Goal: Task Accomplishment & Management: Manage account settings

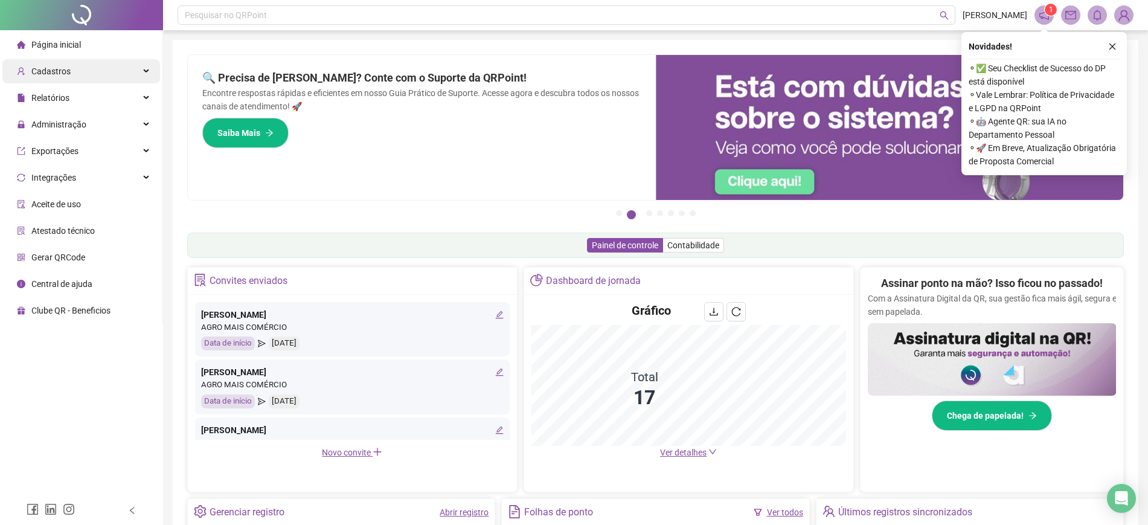
click at [83, 64] on div "Cadastros" at bounding box center [81, 71] width 158 height 24
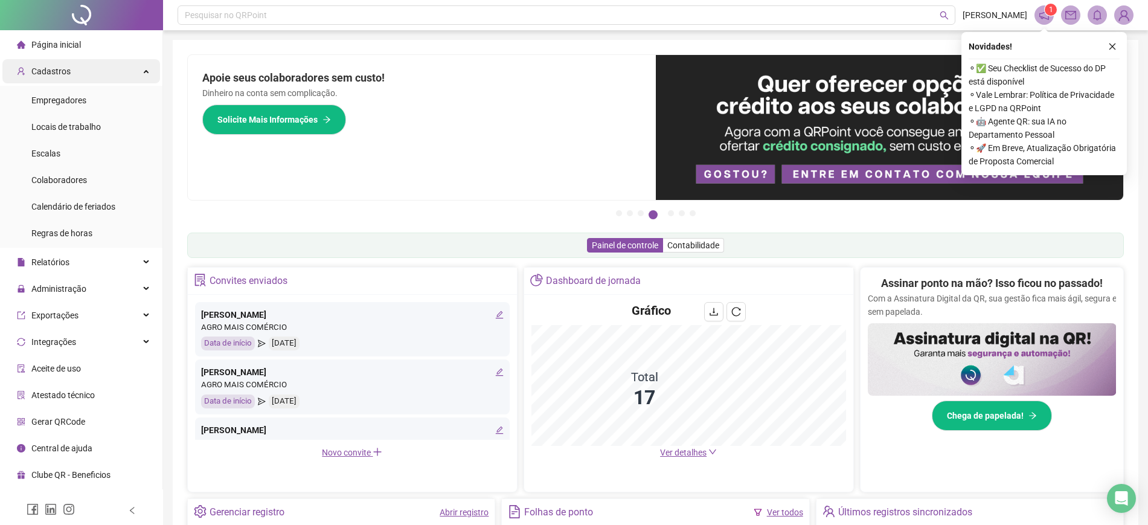
click at [63, 74] on span "Cadastros" at bounding box center [50, 71] width 39 height 10
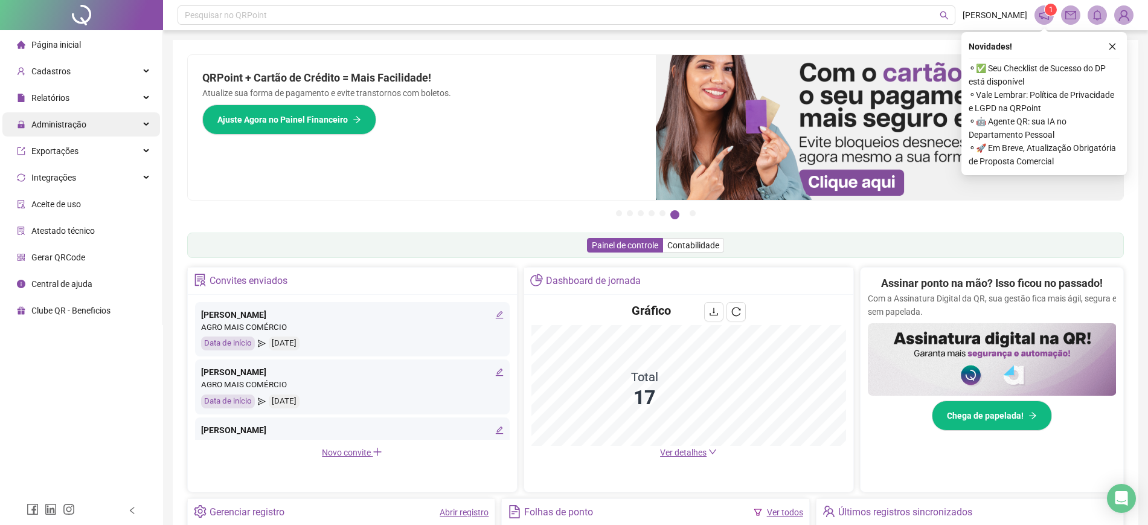
click at [58, 121] on span "Administração" at bounding box center [58, 125] width 55 height 10
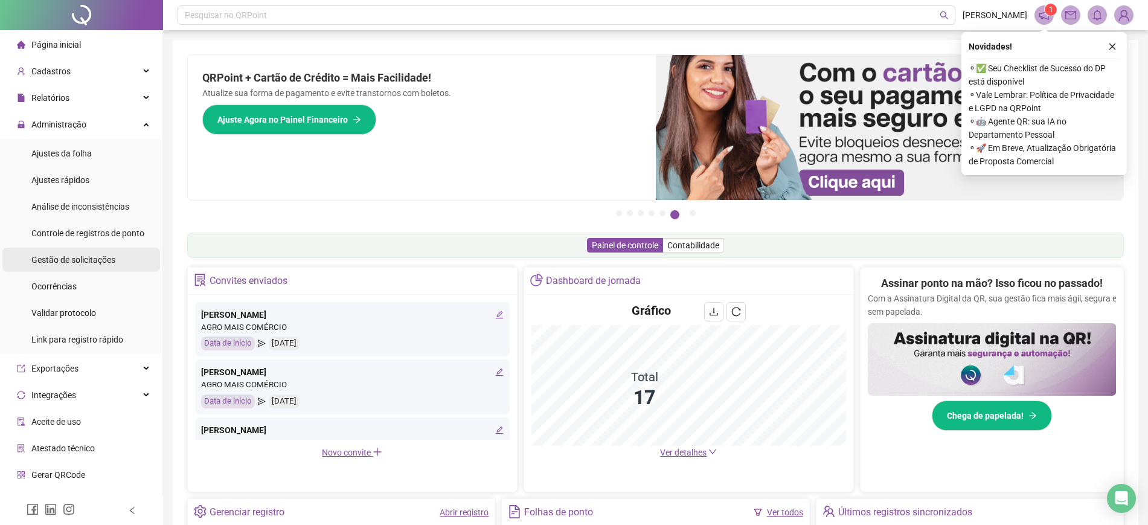
click at [74, 251] on div "Gestão de solicitações" at bounding box center [73, 260] width 84 height 24
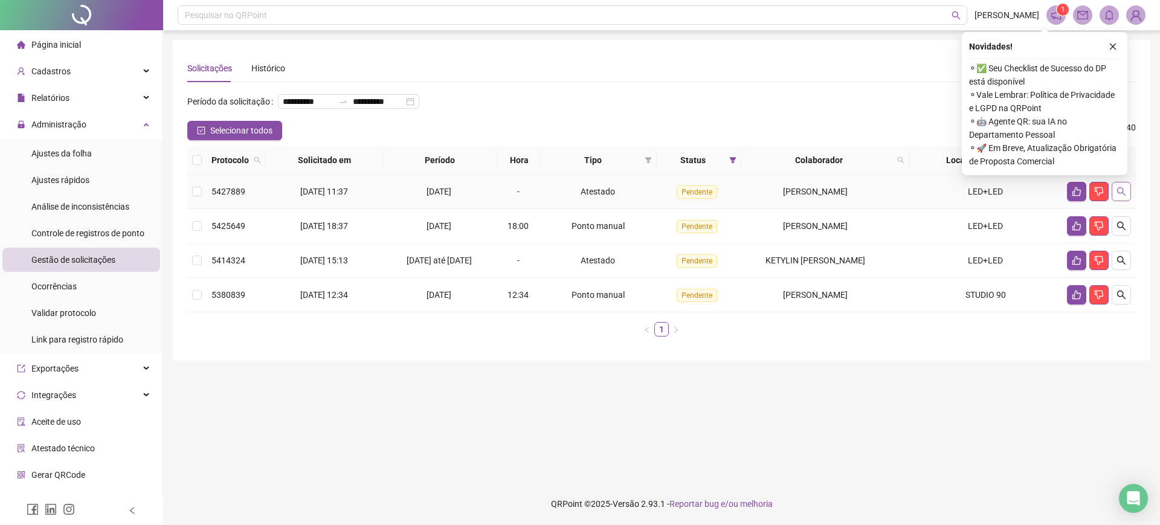
click at [1119, 196] on icon "search" at bounding box center [1121, 192] width 10 height 10
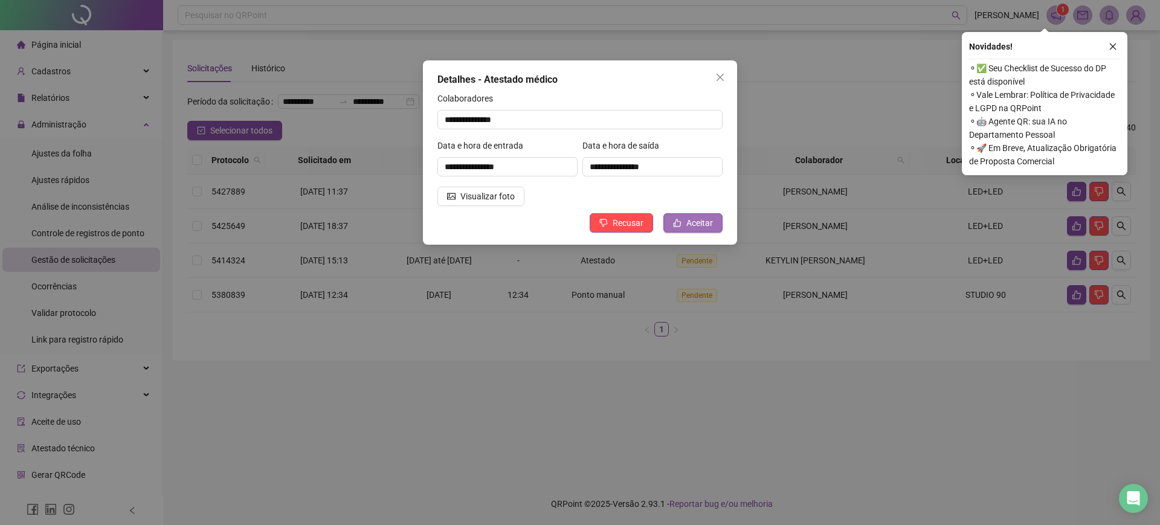
click at [701, 217] on span "Aceitar" at bounding box center [699, 222] width 27 height 13
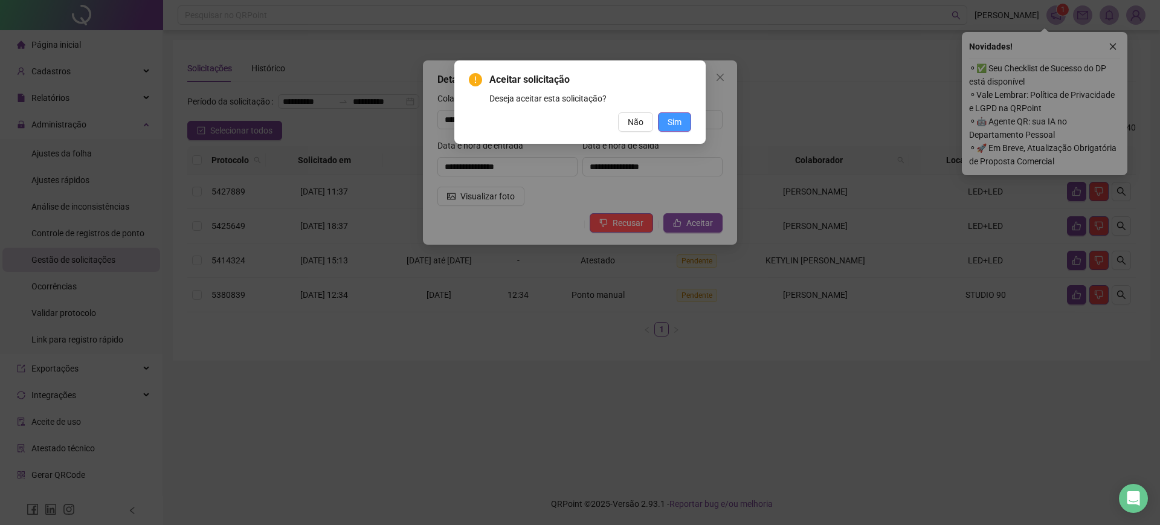
click at [676, 124] on span "Sim" at bounding box center [674, 121] width 14 height 13
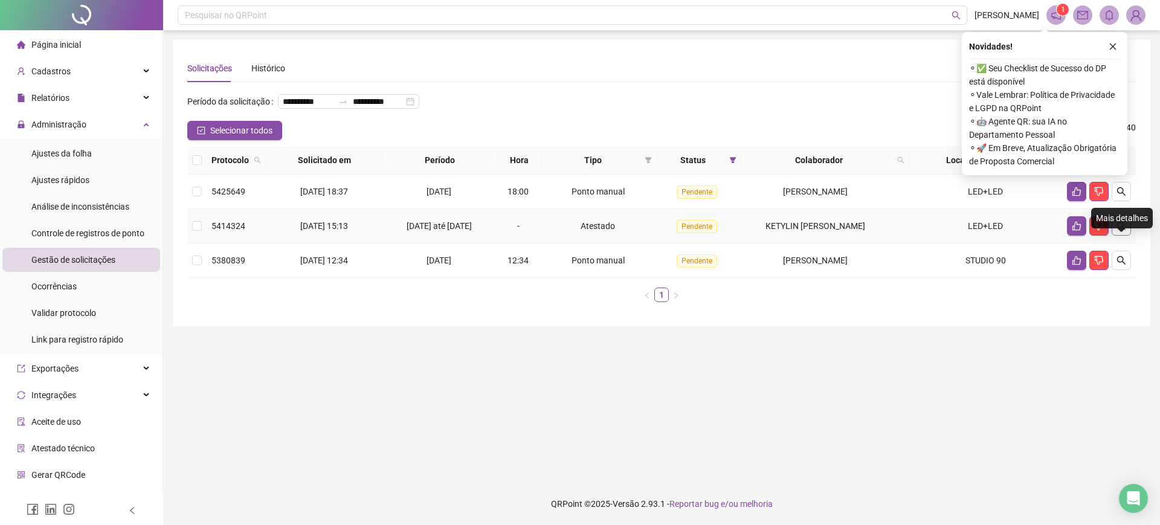
click at [1128, 236] on button "button" at bounding box center [1120, 225] width 19 height 19
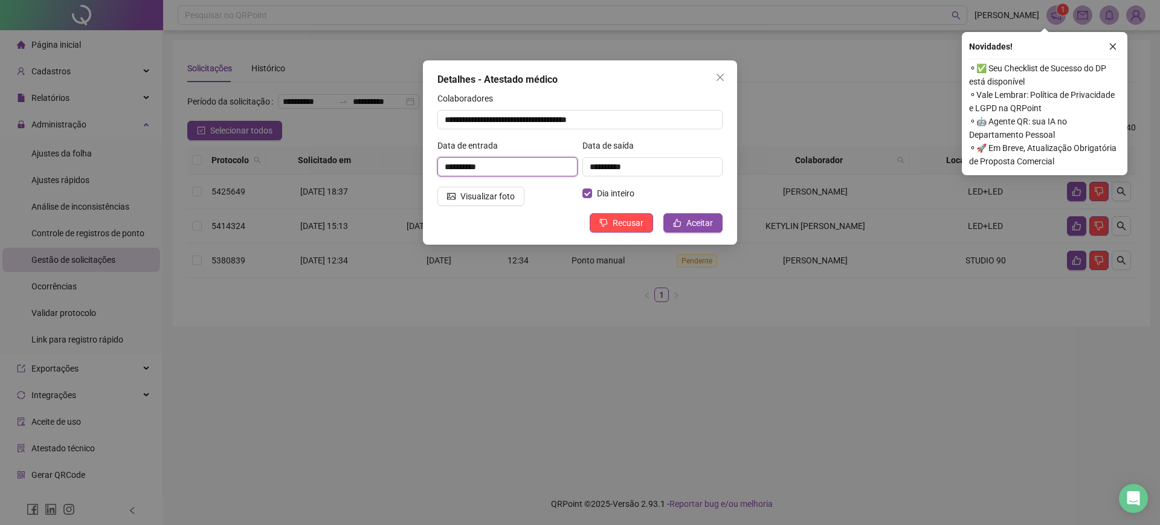
click at [523, 166] on input "**********" at bounding box center [507, 166] width 140 height 19
click at [698, 223] on span "Aceitar" at bounding box center [699, 222] width 27 height 13
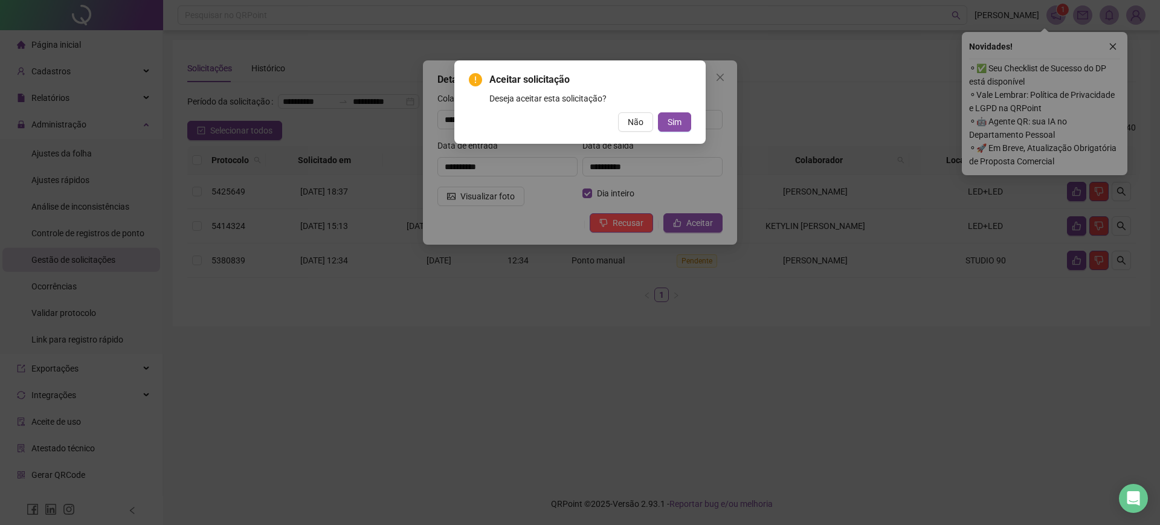
click at [780, 177] on div "Aceitar solicitação Deseja aceitar esta solicitação? Não Sim" at bounding box center [580, 262] width 1160 height 525
